Goal: Transaction & Acquisition: Obtain resource

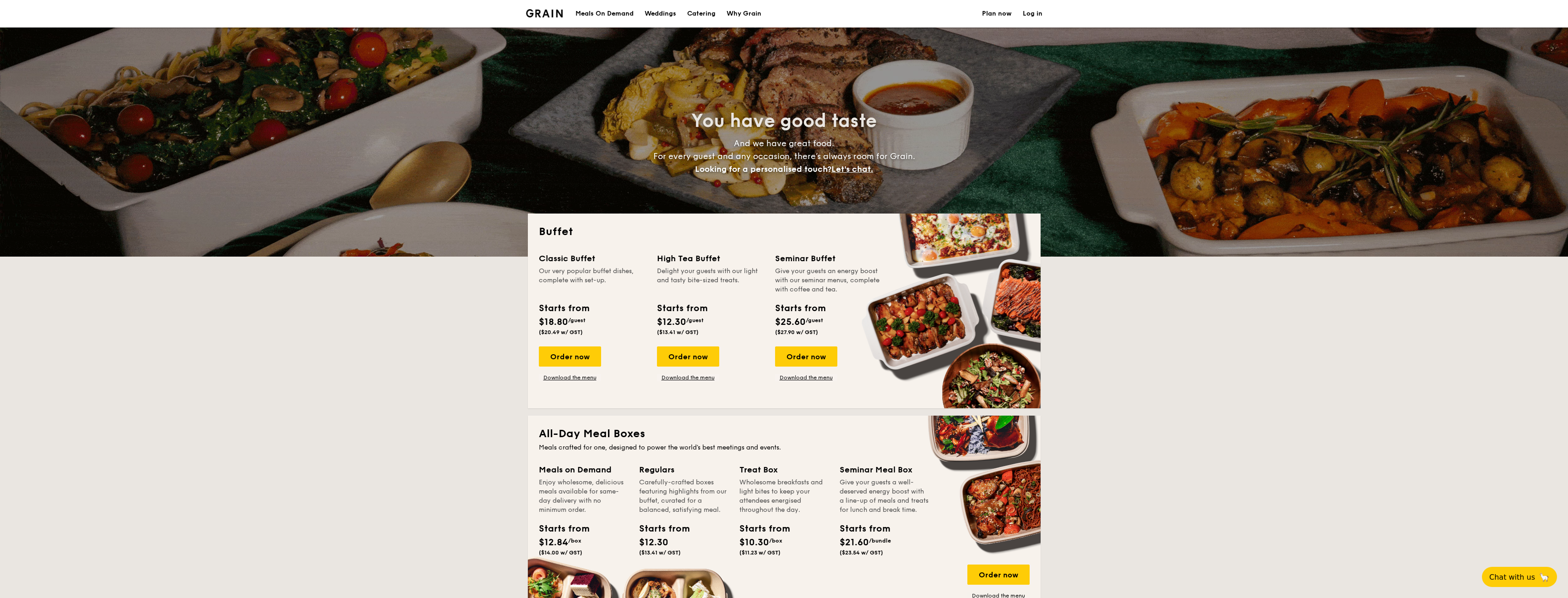
select select
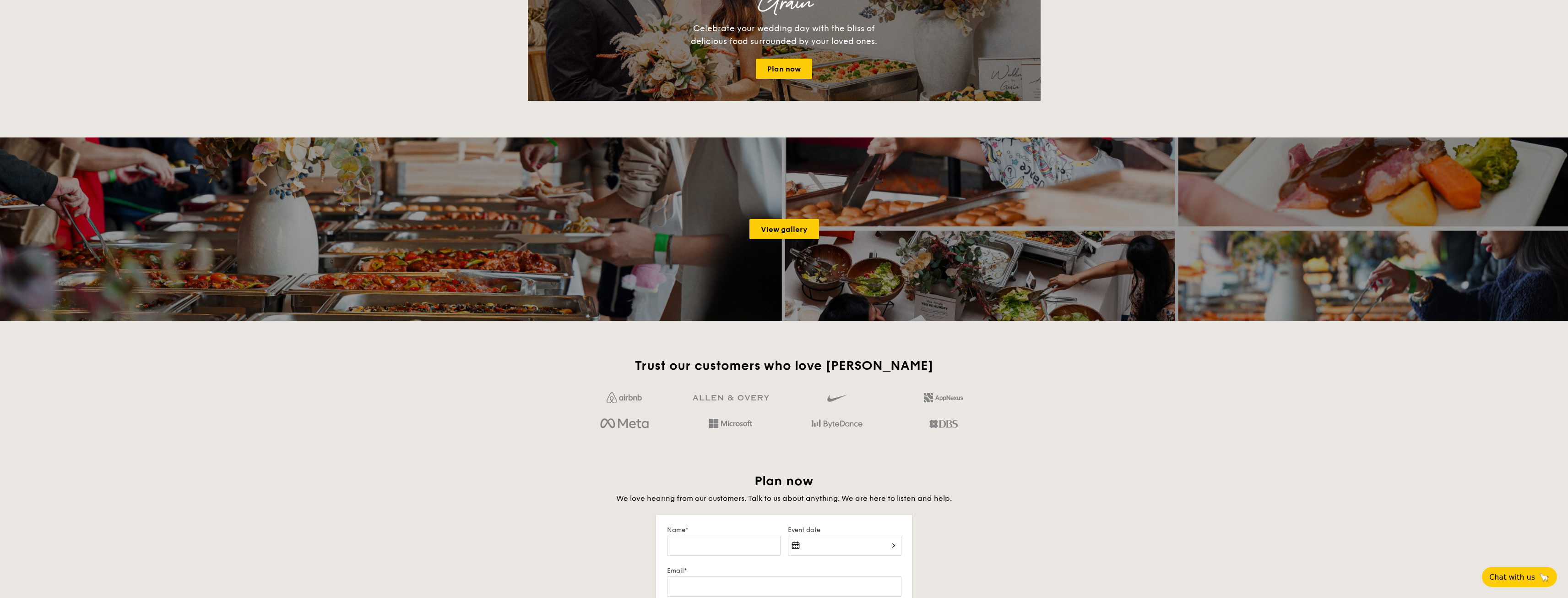
scroll to position [1099, 0]
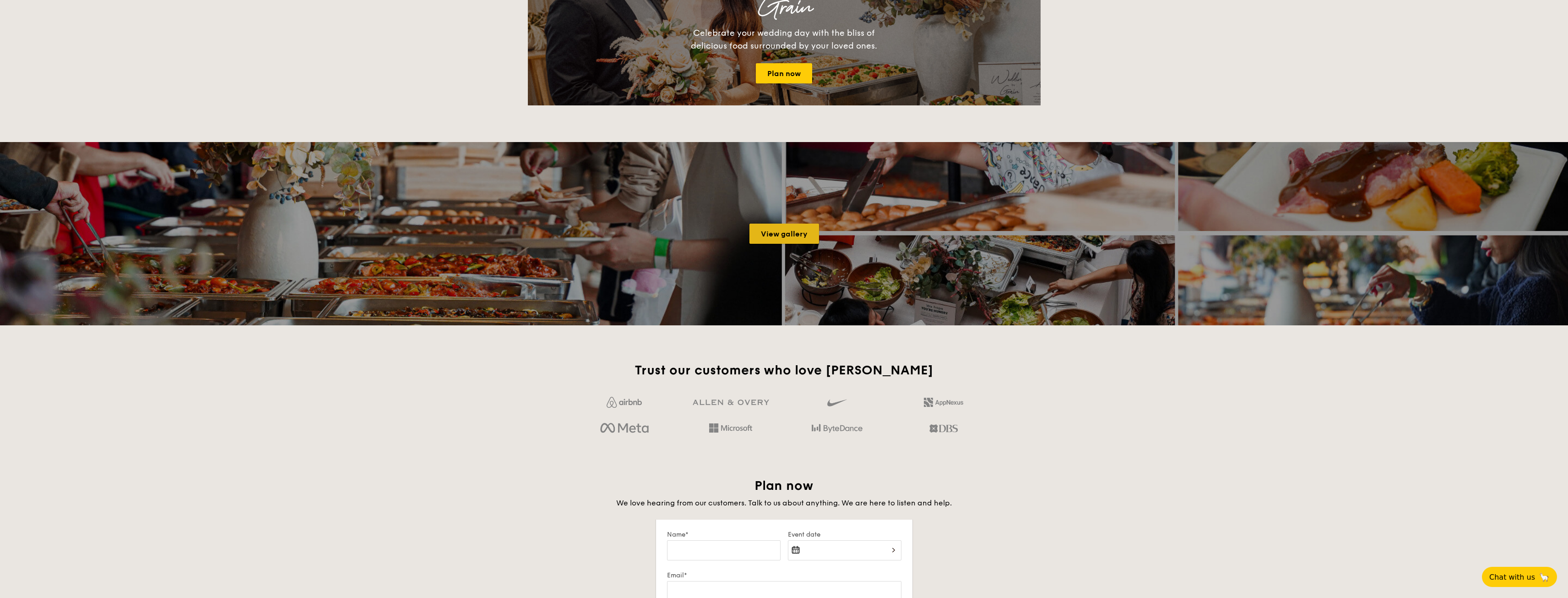
click at [780, 240] on link "View gallery" at bounding box center [784, 233] width 69 height 20
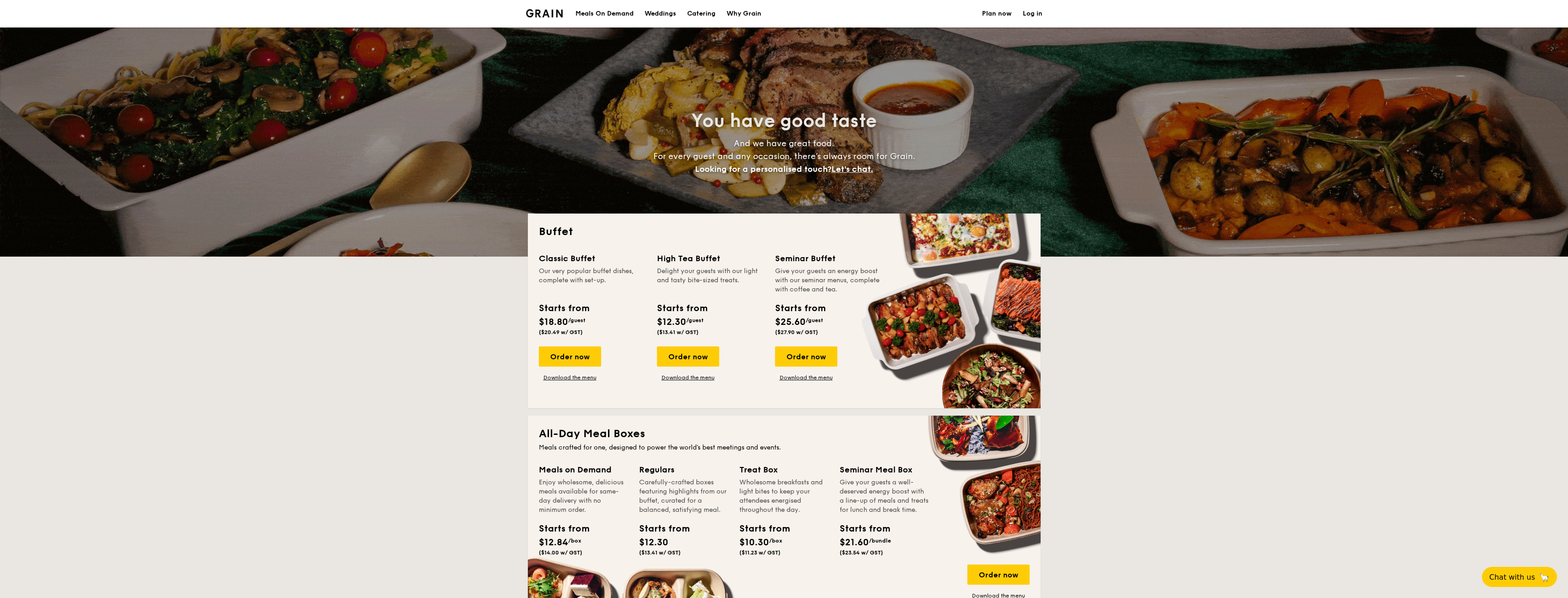
select select
click at [594, 372] on div "Order now Download the menu" at bounding box center [569, 364] width 62 height 35
click at [593, 380] on link "Download the menu" at bounding box center [569, 378] width 62 height 7
